Goal: Information Seeking & Learning: Compare options

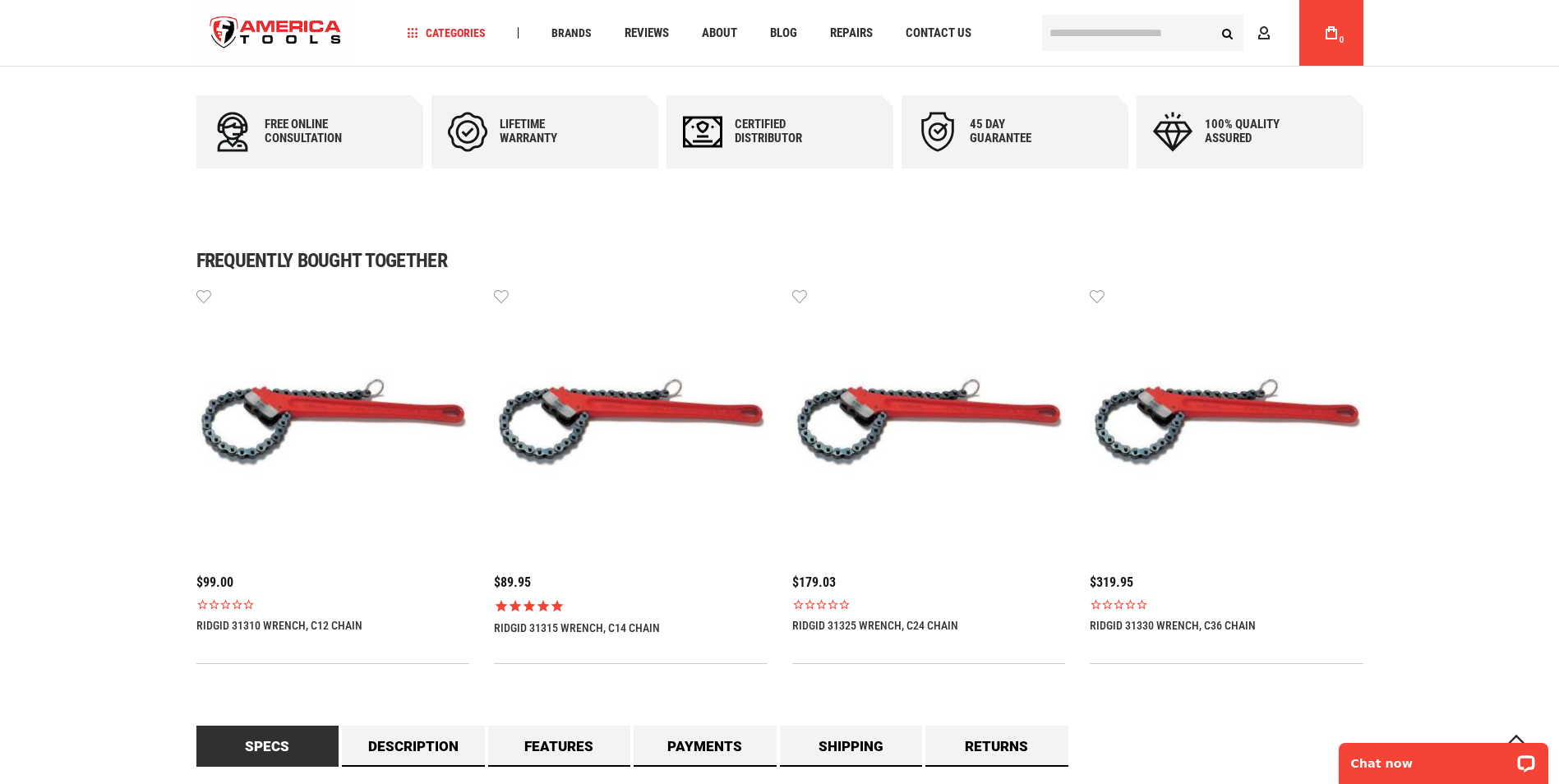
scroll to position [904, 0]
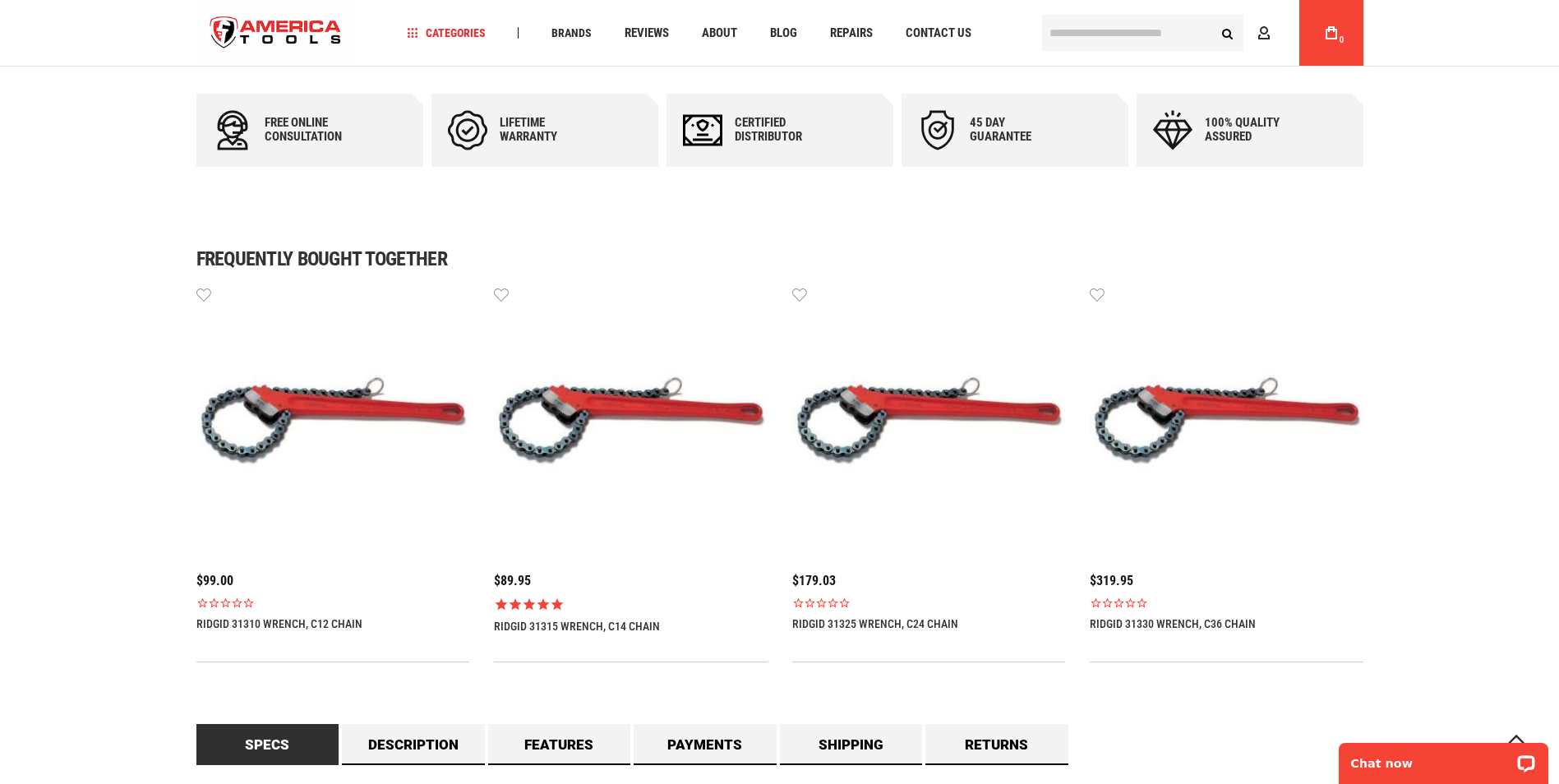
click at [892, 396] on img at bounding box center [929, 422] width 273 height 273
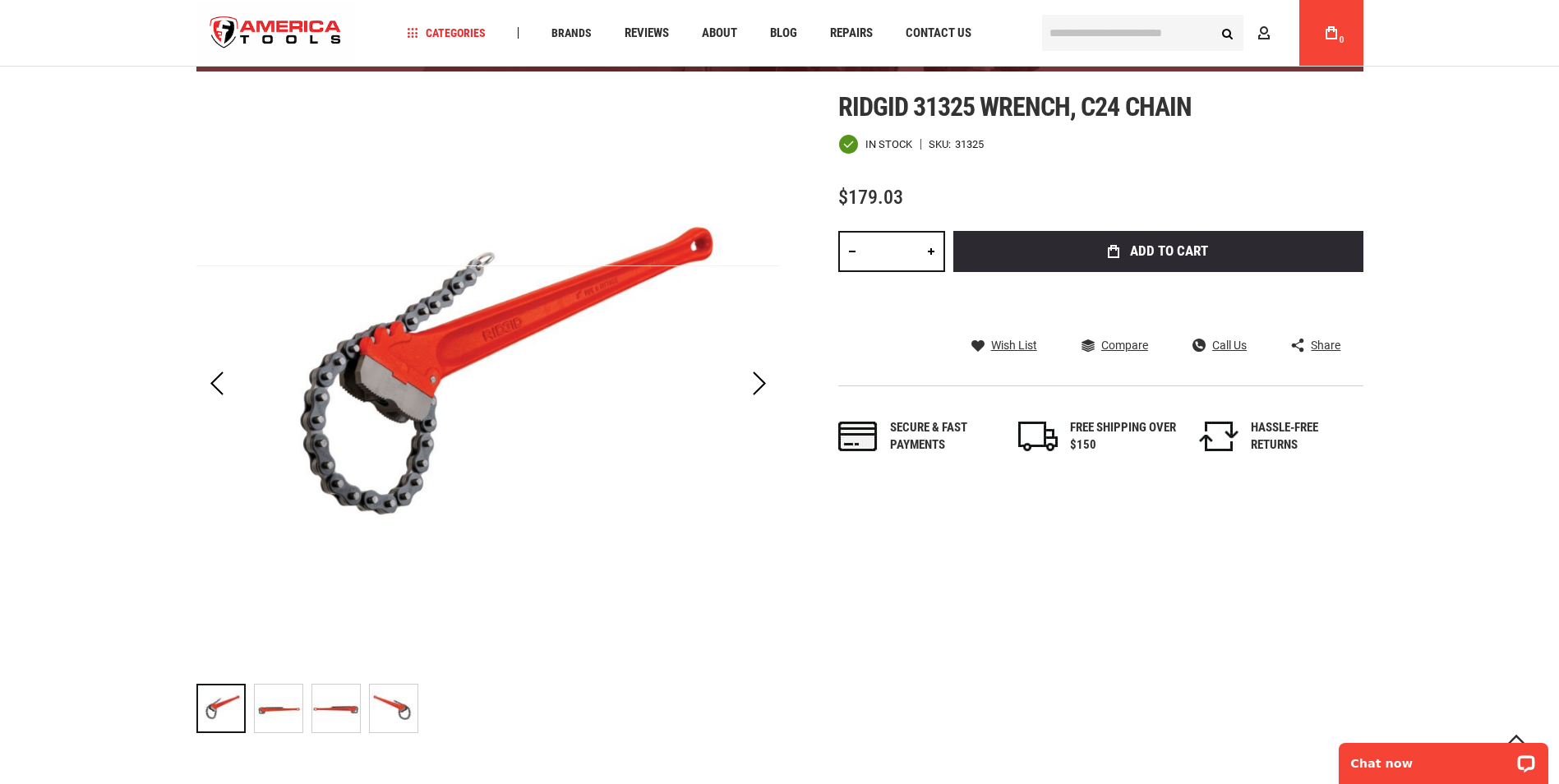
scroll to position [246, 0]
